Goal: Task Accomplishment & Management: Manage account settings

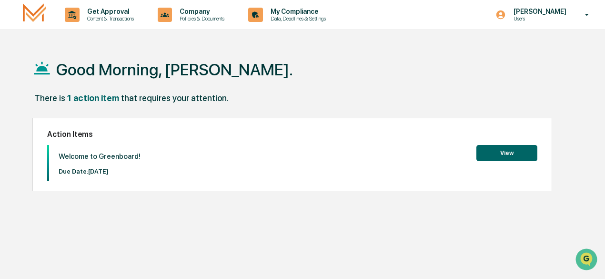
click at [516, 153] on button "View" at bounding box center [506, 153] width 61 height 16
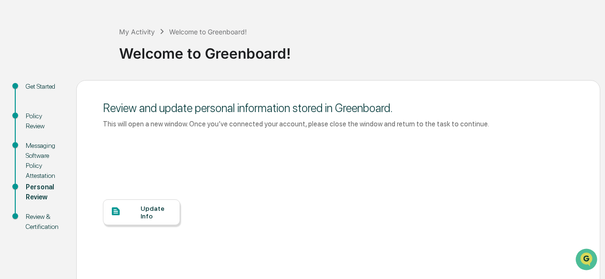
scroll to position [48, 0]
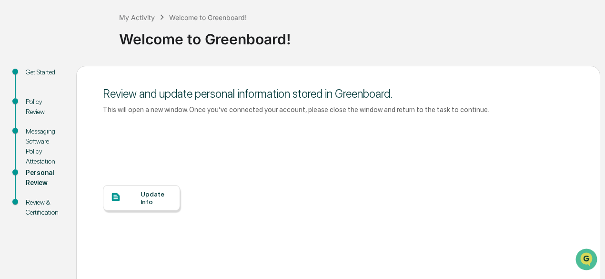
click at [153, 196] on div "Update Info" at bounding box center [157, 197] width 32 height 15
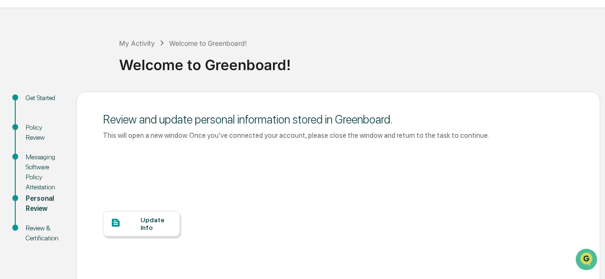
scroll to position [0, 0]
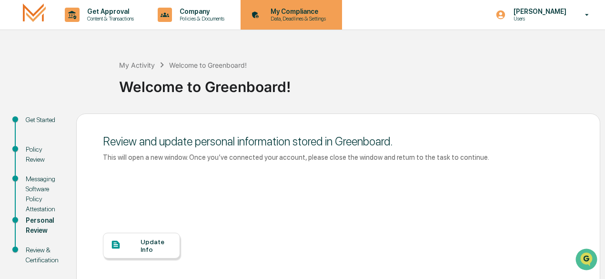
click at [307, 16] on p "Data, Deadlines & Settings" at bounding box center [297, 18] width 68 height 7
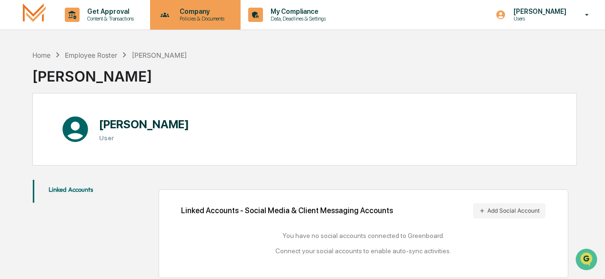
click at [201, 10] on p "Company" at bounding box center [200, 12] width 57 height 8
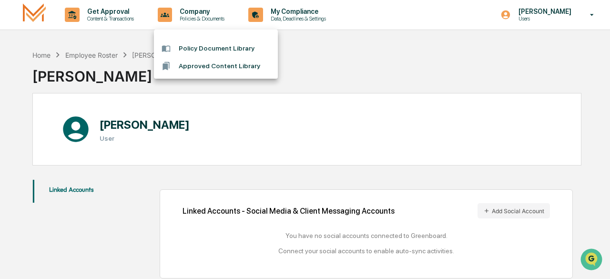
click at [543, 16] on div at bounding box center [305, 139] width 610 height 279
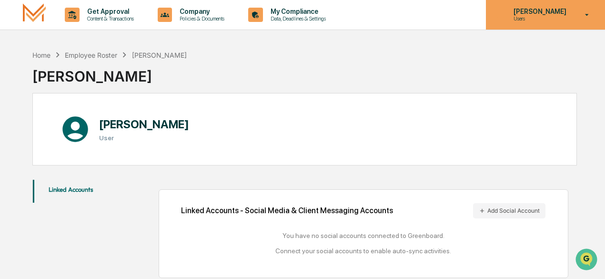
click at [586, 14] on icon at bounding box center [587, 14] width 17 height 9
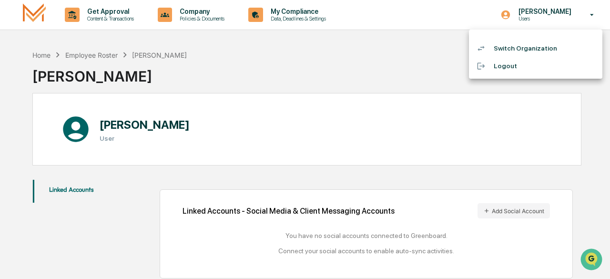
click at [496, 66] on li "Logout" at bounding box center [535, 66] width 133 height 18
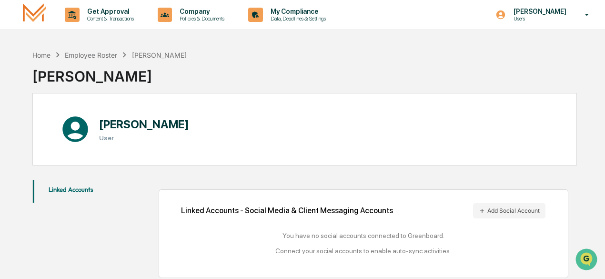
scroll to position [45, 0]
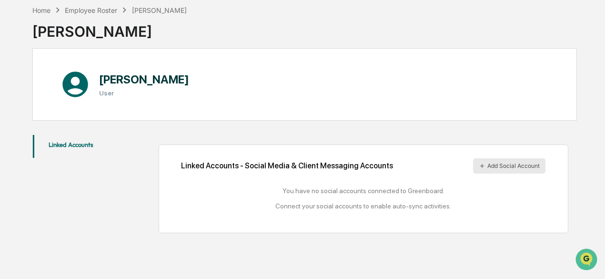
click at [481, 164] on icon at bounding box center [482, 166] width 4 height 4
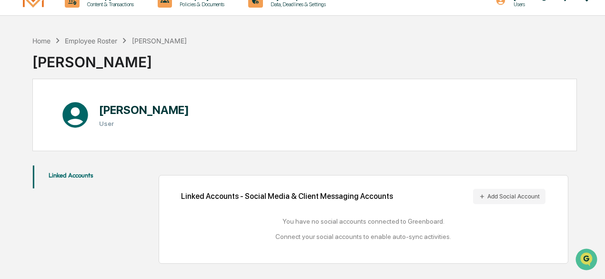
scroll to position [0, 0]
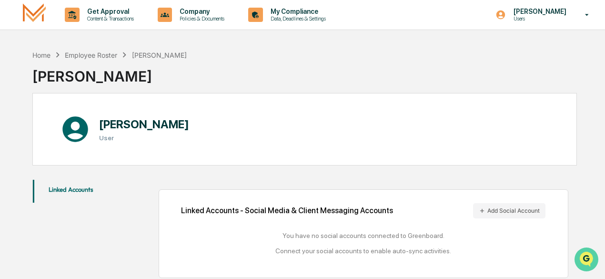
click at [587, 258] on img "Open customer support" at bounding box center [587, 259] width 24 height 19
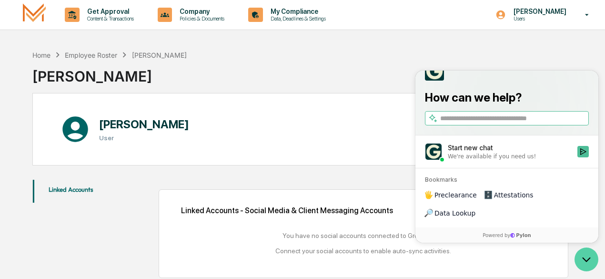
click at [587, 258] on icon "Open customer support" at bounding box center [587, 259] width 24 height 24
